Goal: Check status: Verify the current state of an ongoing process or item

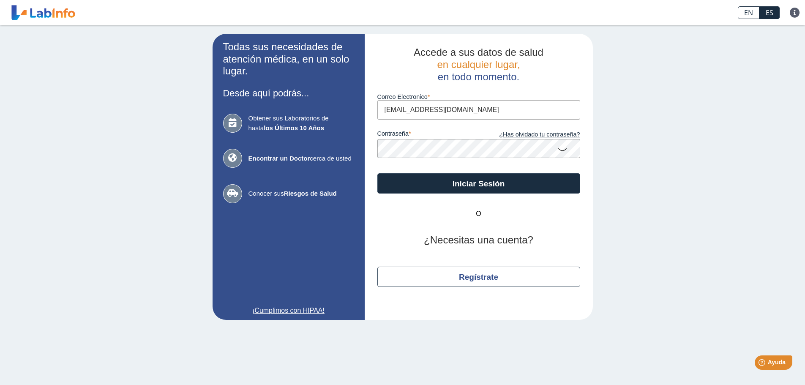
type input "MAYRAGOTAY@YAHOO.COM"
click at [377, 173] on button "Iniciar Sesión" at bounding box center [478, 183] width 203 height 20
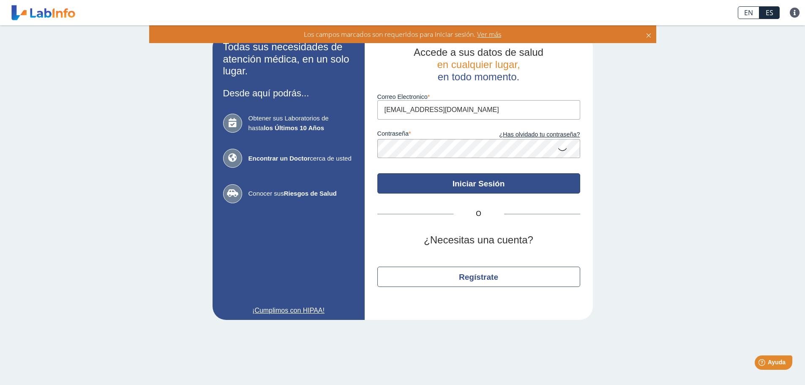
click at [454, 183] on button "Iniciar Sesión" at bounding box center [478, 183] width 203 height 20
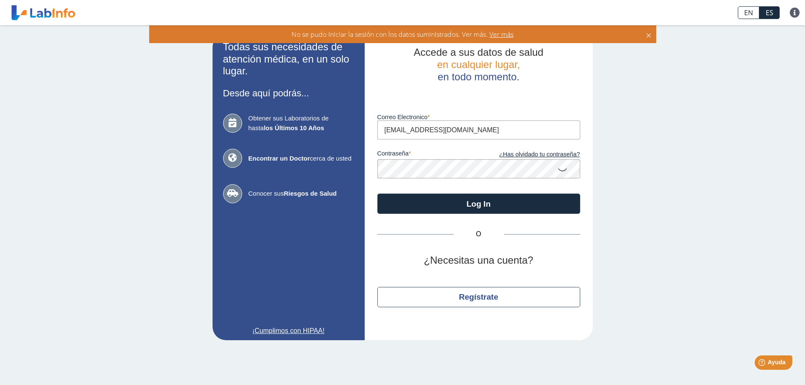
click at [564, 167] on icon at bounding box center [562, 169] width 10 height 16
click at [291, 167] on app-login "Todas sus necesidades de atención médica, en un solo lugar. Desde aquí podrás..…" at bounding box center [402, 187] width 380 height 306
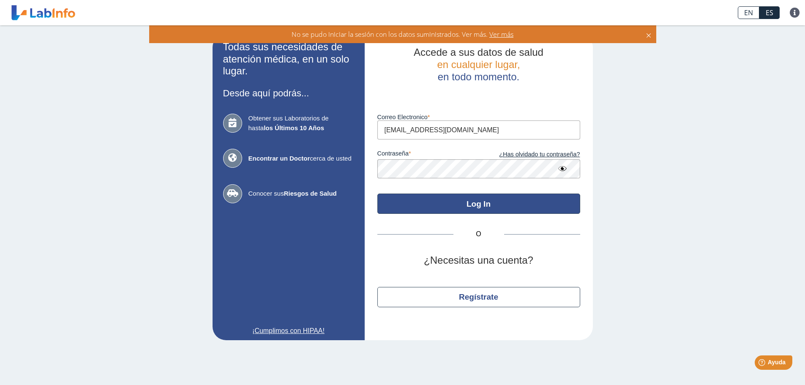
click at [471, 212] on button "Log In" at bounding box center [478, 203] width 203 height 20
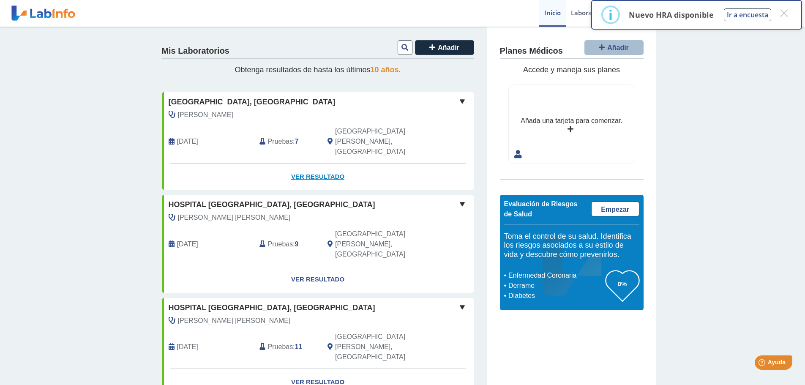
click at [311, 163] on link "Ver Resultado" at bounding box center [317, 176] width 311 height 27
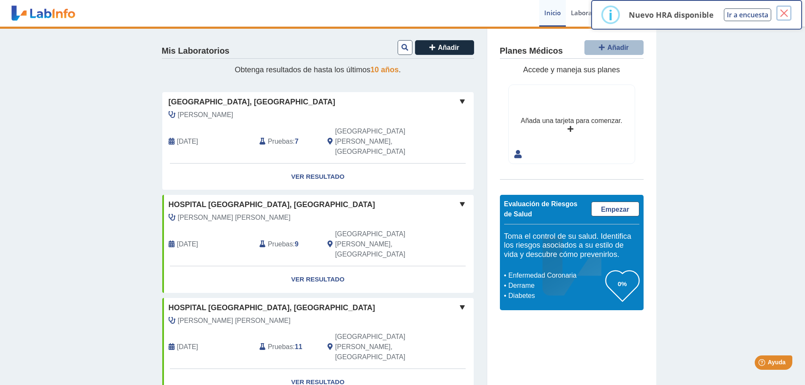
click at [784, 11] on button "×" at bounding box center [783, 12] width 15 height 15
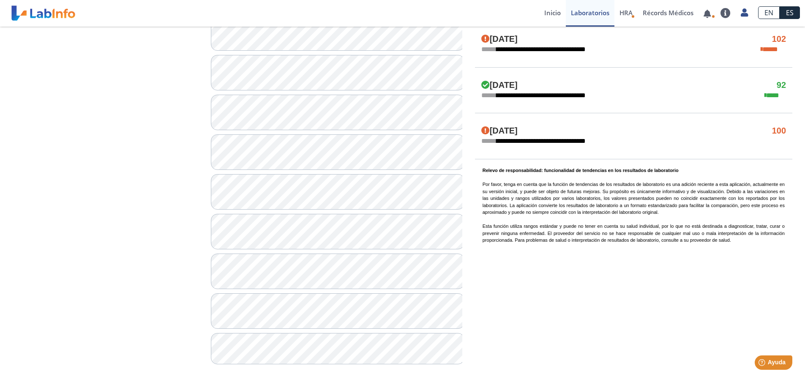
scroll to position [498, 0]
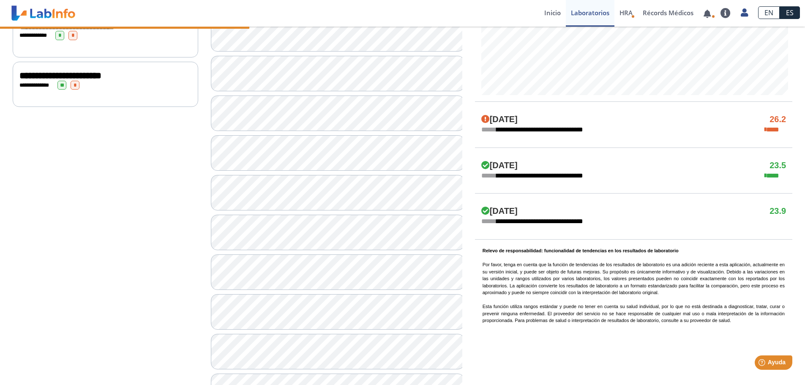
scroll to position [371, 0]
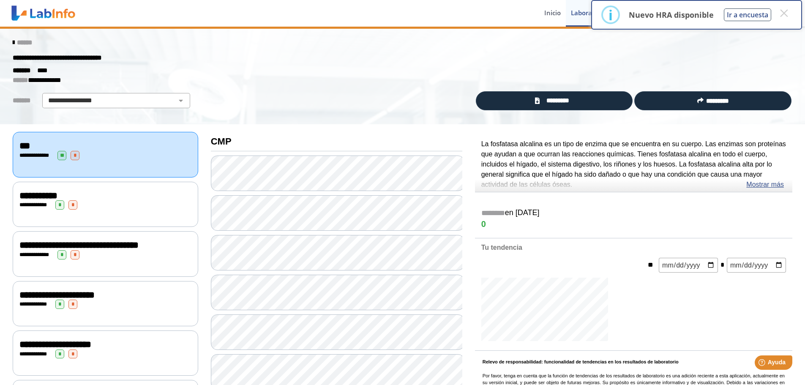
click at [13, 42] on icon at bounding box center [14, 42] width 2 height 7
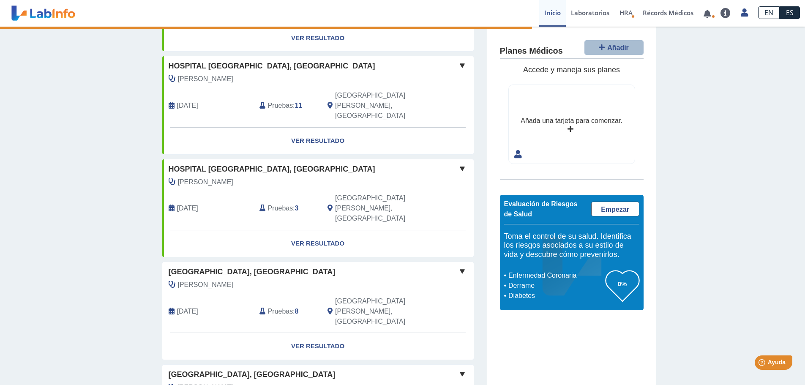
scroll to position [145, 0]
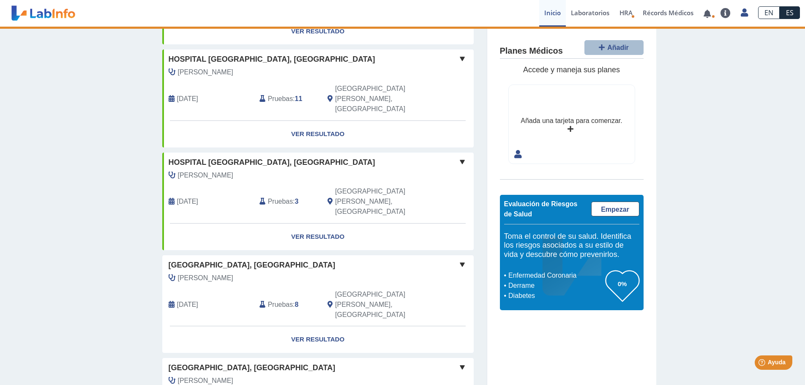
click at [470, 204] on div "Mis Laboratorios Añadir Obtenga resultados de hasta los últimos 10 años . Hospi…" at bounding box center [318, 183] width 338 height 604
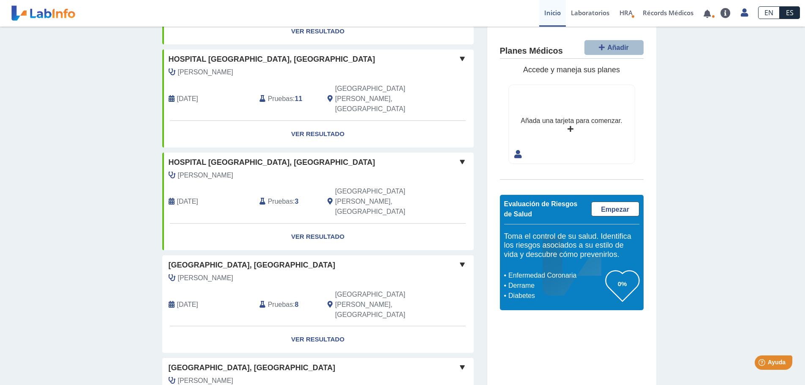
click at [452, 259] on div "[GEOGRAPHIC_DATA], [GEOGRAPHIC_DATA]" at bounding box center [317, 264] width 311 height 11
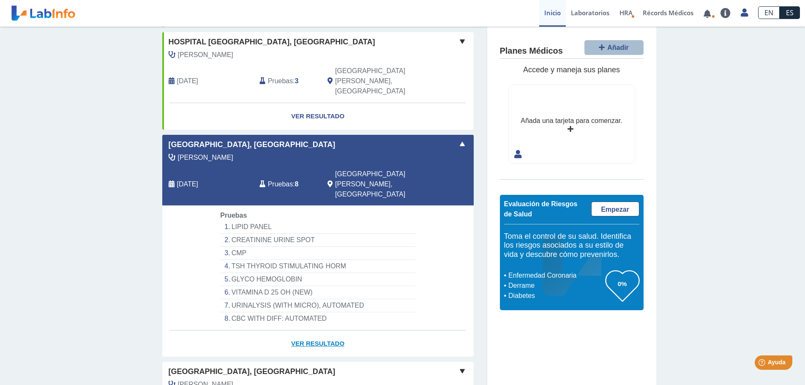
scroll to position [269, 0]
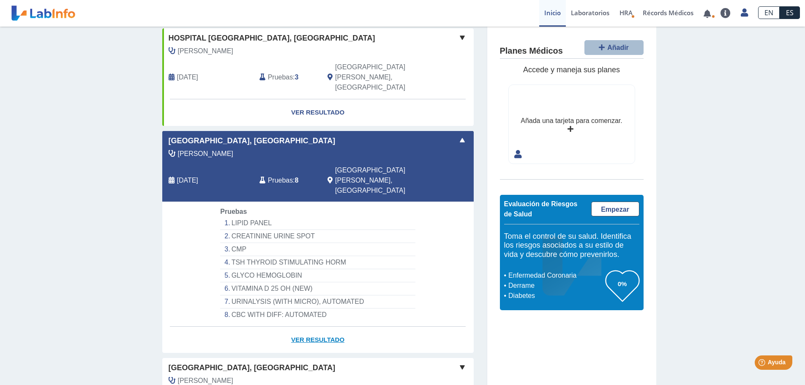
click at [320, 326] on link "Ver Resultado" at bounding box center [317, 339] width 311 height 27
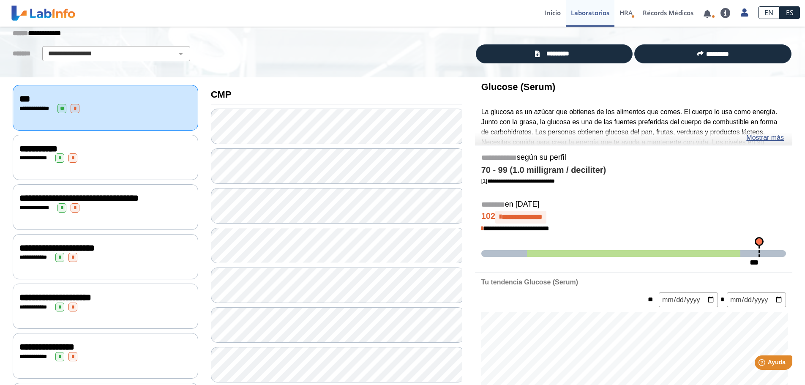
scroll to position [16, 0]
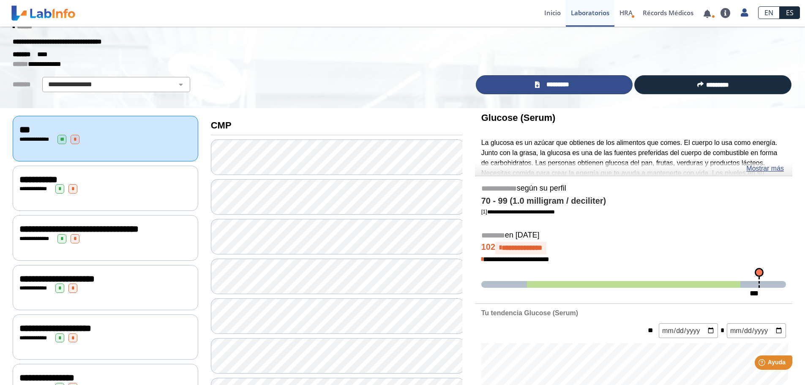
click at [548, 87] on span "*********" at bounding box center [557, 85] width 31 height 10
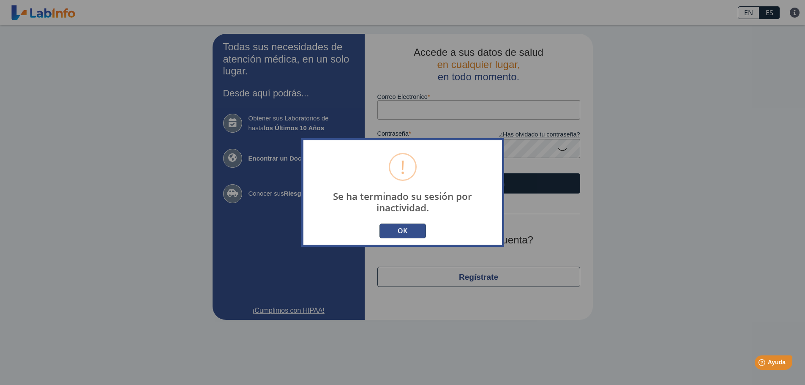
click at [400, 229] on button "OK" at bounding box center [402, 230] width 46 height 15
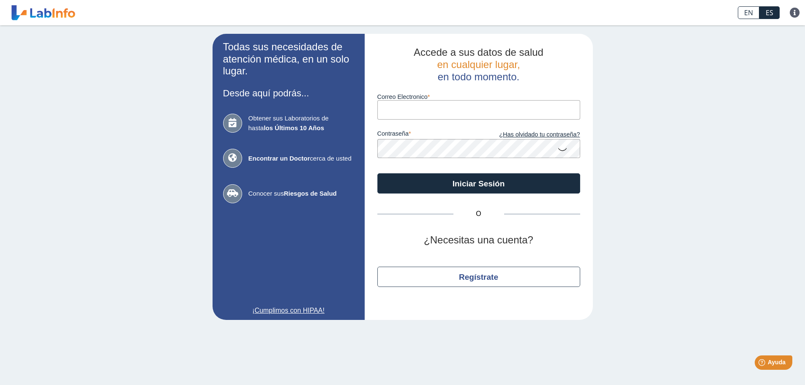
click at [391, 109] on input "Correo Electronico" at bounding box center [478, 109] width 203 height 19
type input "[EMAIL_ADDRESS][DOMAIN_NAME]"
click at [377, 173] on button "Iniciar Sesión" at bounding box center [478, 183] width 203 height 20
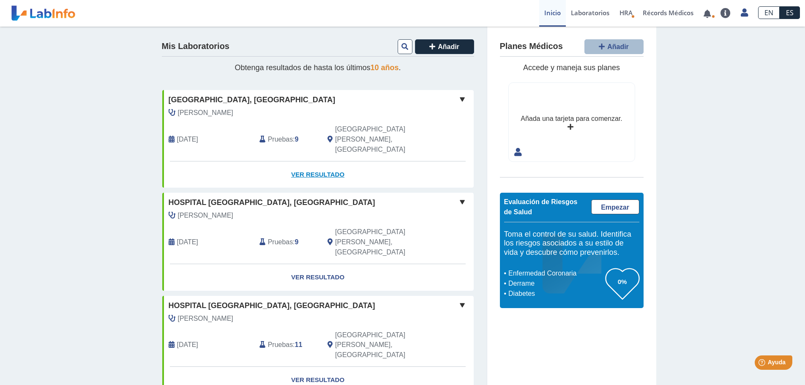
click at [308, 161] on link "Ver Resultado" at bounding box center [317, 174] width 311 height 27
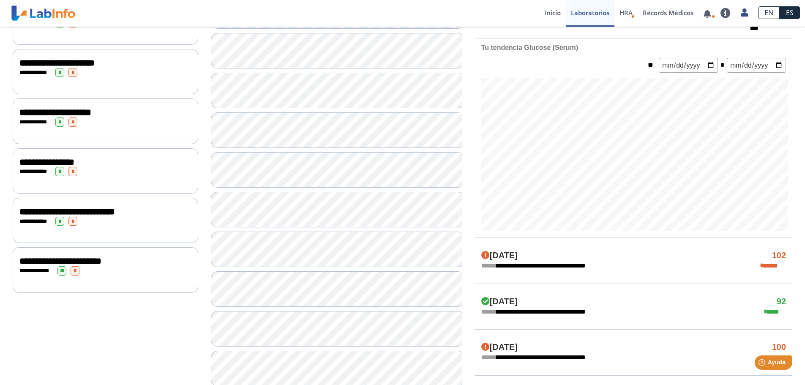
scroll to position [296, 0]
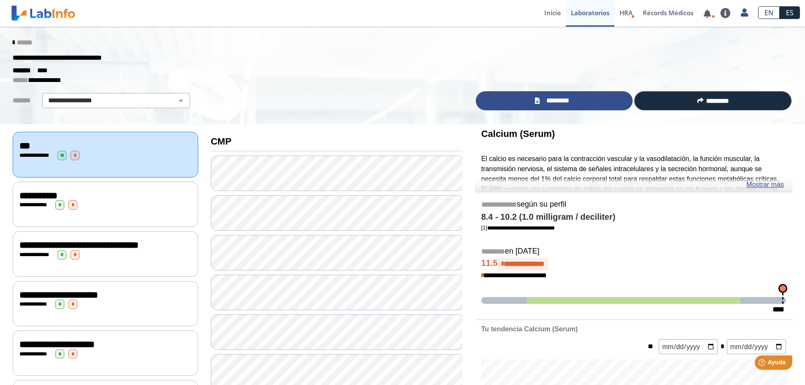
click at [509, 92] on link "*********" at bounding box center [554, 100] width 157 height 19
